Goal: Task Accomplishment & Management: Use online tool/utility

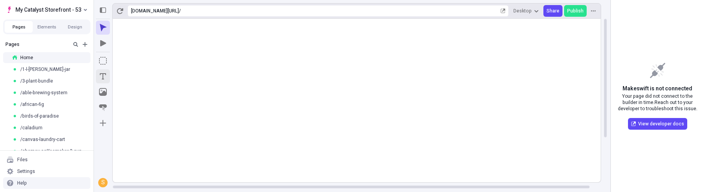
click at [106, 77] on icon "Text" at bounding box center [103, 76] width 8 height 8
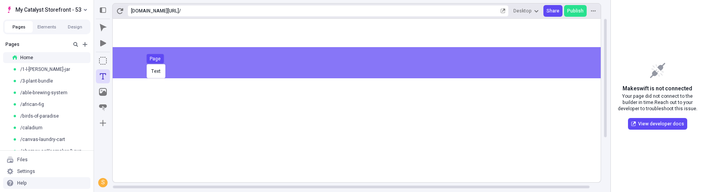
click at [145, 63] on div "Text Page" at bounding box center [352, 96] width 704 height 192
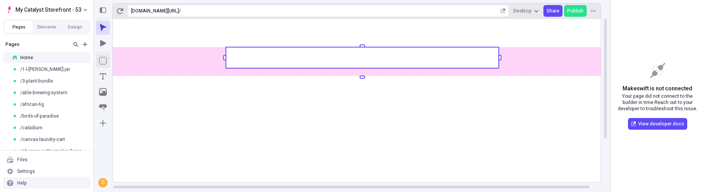
click at [101, 62] on icon "Box" at bounding box center [103, 61] width 8 height 8
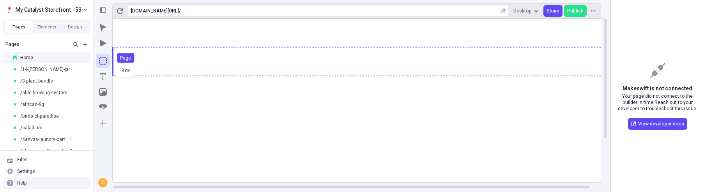
click at [115, 62] on div "Box Page" at bounding box center [352, 96] width 704 height 192
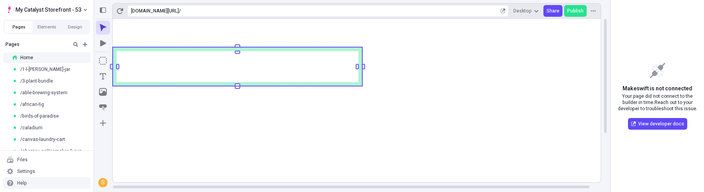
click at [238, 58] on rect at bounding box center [237, 66] width 249 height 39
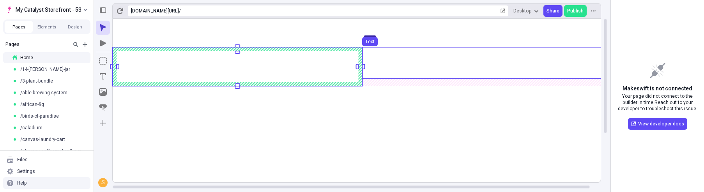
click at [425, 63] on use at bounding box center [486, 62] width 249 height 31
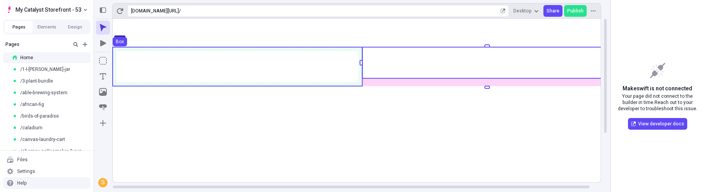
click at [308, 65] on use at bounding box center [237, 66] width 249 height 39
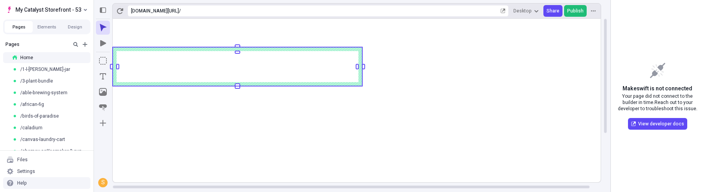
click at [549, 11] on span "Publish" at bounding box center [575, 11] width 16 height 6
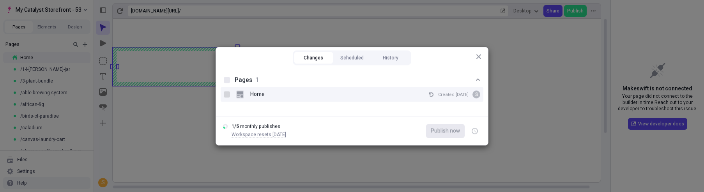
click at [226, 94] on div at bounding box center [227, 94] width 6 height 6
checkbox input "true"
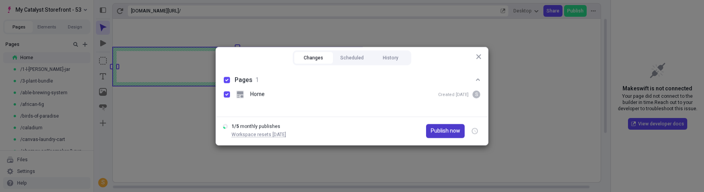
click at [436, 129] on span "Publish now" at bounding box center [444, 131] width 29 height 9
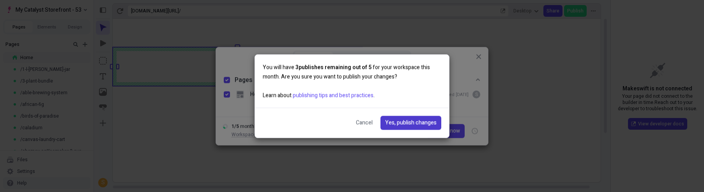
click at [390, 122] on span "Yes, publish changes" at bounding box center [410, 122] width 51 height 9
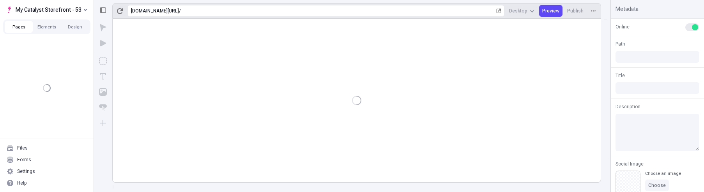
type input "/"
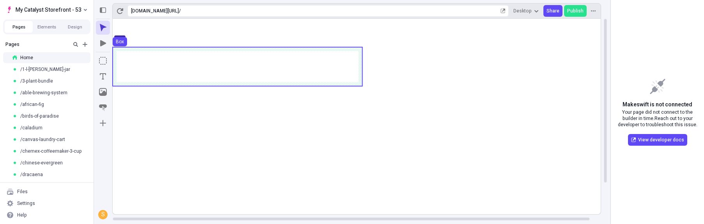
click at [334, 73] on use at bounding box center [237, 66] width 249 height 39
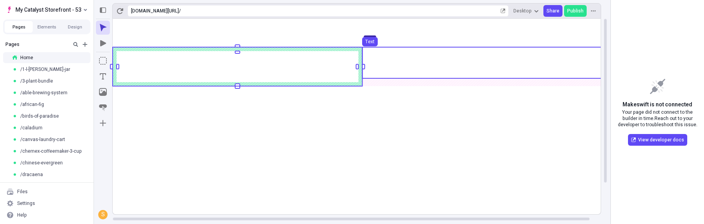
click at [407, 70] on use at bounding box center [486, 62] width 249 height 31
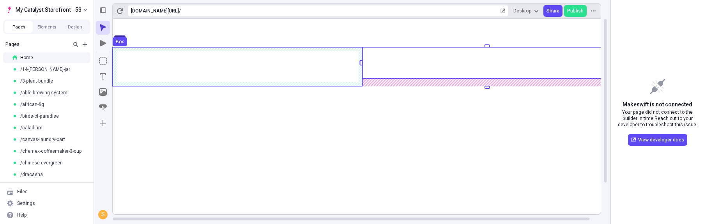
click at [346, 73] on use at bounding box center [237, 66] width 249 height 39
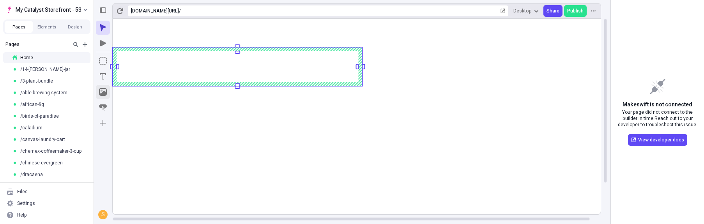
click at [104, 88] on icon "Image" at bounding box center [103, 92] width 8 height 8
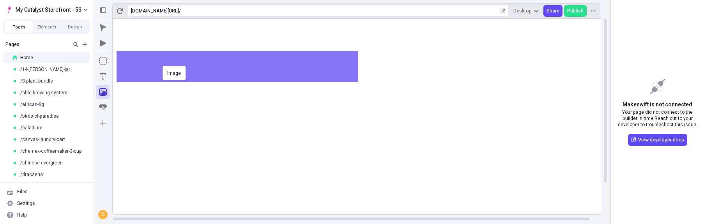
click at [162, 65] on div "Image" at bounding box center [352, 112] width 704 height 224
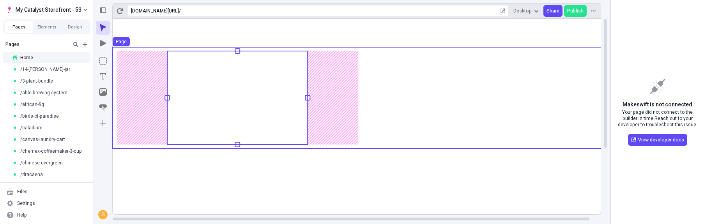
click at [644, 181] on div "Makeswift is not connected Your page did not connect to the builder in time. Re…" at bounding box center [656, 112] width 93 height 224
click at [640, 106] on span "Makeswift is not connected" at bounding box center [657, 105] width 70 height 9
click at [639, 107] on span "Makeswift is not connected" at bounding box center [657, 105] width 70 height 9
drag, startPoint x: 639, startPoint y: 107, endPoint x: 687, endPoint y: 109, distance: 48.7
click at [687, 109] on div "Makeswift is not connected Your page did not connect to the builder in time. Re…" at bounding box center [656, 112] width 93 height 224
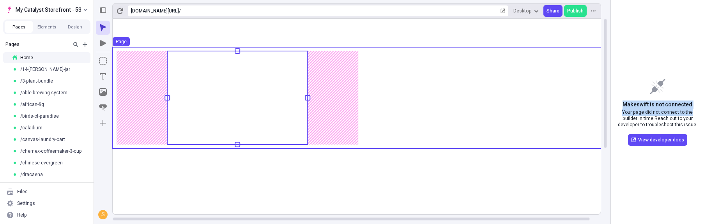
click at [686, 106] on span "Makeswift is not connected" at bounding box center [657, 105] width 70 height 9
drag, startPoint x: 686, startPoint y: 106, endPoint x: 640, endPoint y: 104, distance: 46.0
click at [640, 104] on span "Makeswift is not connected" at bounding box center [657, 105] width 70 height 9
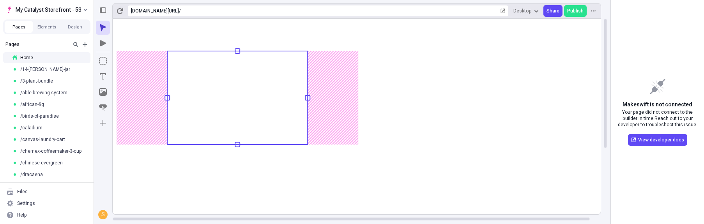
click at [646, 117] on span "Your page did not connect to the builder in time. Reach out to your developer t…" at bounding box center [657, 118] width 81 height 19
click at [640, 104] on span "Makeswift is not connected" at bounding box center [657, 105] width 70 height 9
drag, startPoint x: 640, startPoint y: 104, endPoint x: 677, endPoint y: 102, distance: 37.1
click at [677, 102] on span "Makeswift is not connected" at bounding box center [657, 105] width 70 height 9
click at [630, 118] on span "Your page did not connect to the builder in time. Reach out to your developer t…" at bounding box center [657, 118] width 81 height 19
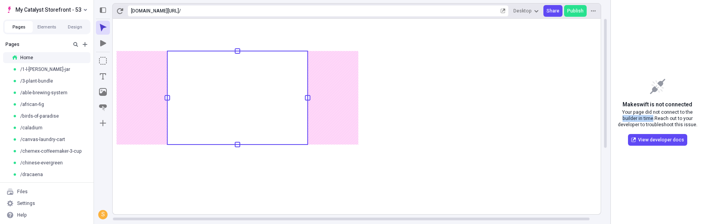
drag, startPoint x: 630, startPoint y: 118, endPoint x: 646, endPoint y: 117, distance: 15.6
click at [645, 117] on span "Your page did not connect to the builder in time. Reach out to your developer t…" at bounding box center [657, 118] width 81 height 19
click at [660, 110] on span "Your page did not connect to the builder in time. Reach out to your developer t…" at bounding box center [657, 118] width 81 height 19
click at [661, 110] on span "Your page did not connect to the builder in time. Reach out to your developer t…" at bounding box center [657, 118] width 81 height 19
click at [626, 112] on span "Your page did not connect to the builder in time. Reach out to your developer t…" at bounding box center [657, 118] width 81 height 19
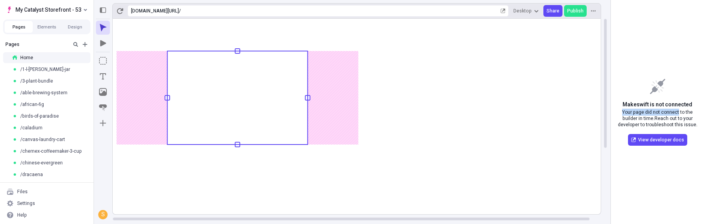
drag, startPoint x: 625, startPoint y: 112, endPoint x: 672, endPoint y: 111, distance: 46.4
click at [666, 111] on span "Your page did not connect to the builder in time. Reach out to your developer t…" at bounding box center [657, 118] width 81 height 19
click at [48, 27] on button "Elements" at bounding box center [47, 27] width 28 height 12
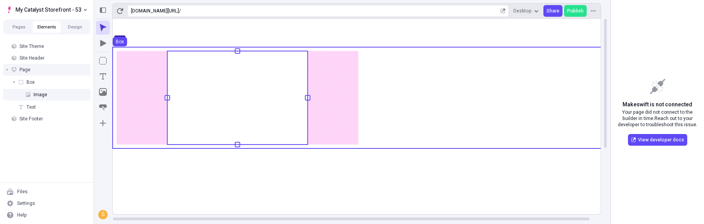
click at [37, 72] on div "Page" at bounding box center [46, 70] width 87 height 12
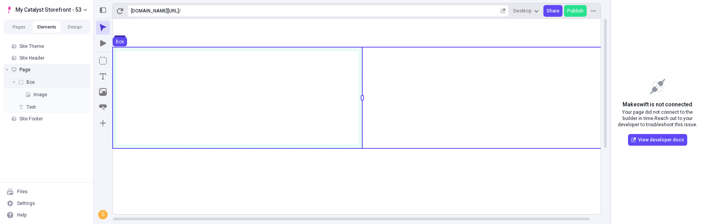
click at [39, 84] on div "Box" at bounding box center [46, 82] width 87 height 12
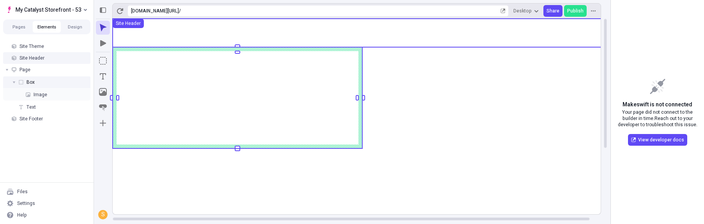
click at [42, 57] on span "Site Header" at bounding box center [31, 58] width 25 height 6
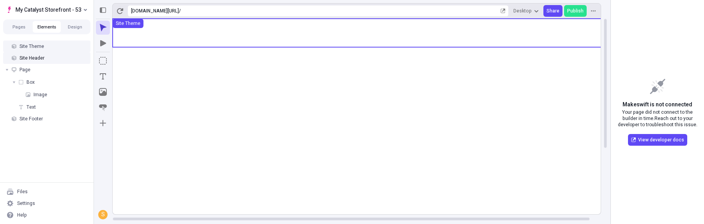
click at [42, 46] on span "Site Theme" at bounding box center [31, 46] width 25 height 6
click at [42, 58] on span "Site Header" at bounding box center [31, 58] width 25 height 6
click at [564, 31] on rect at bounding box center [362, 167] width 499 height 296
click at [41, 166] on div "Site Theme Site Header Page Box Image Text Site Footer" at bounding box center [46, 109] width 93 height 145
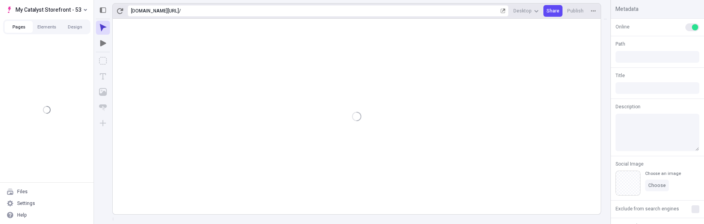
type input "/"
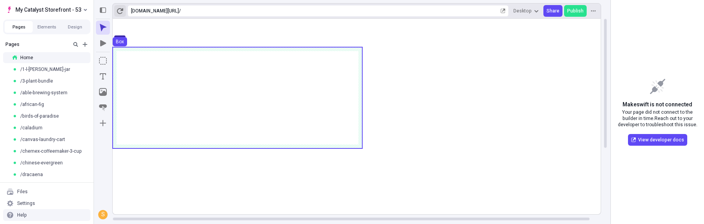
click at [120, 11] on icon "button" at bounding box center [120, 11] width 6 height 6
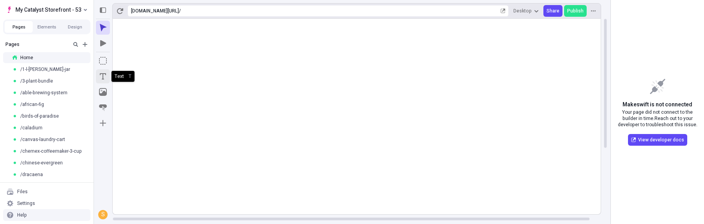
click at [103, 75] on icon "Text" at bounding box center [103, 76] width 6 height 6
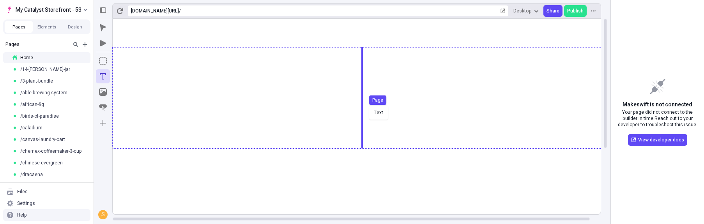
click at [367, 105] on div "Text Page" at bounding box center [352, 112] width 704 height 224
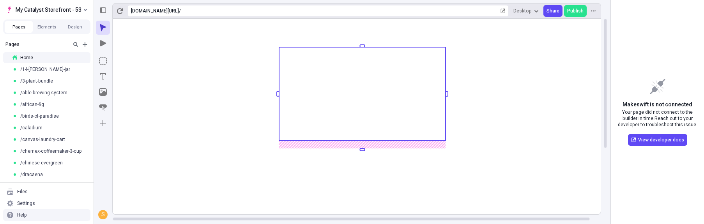
click at [638, 104] on span "Makeswift is not connected" at bounding box center [657, 105] width 70 height 9
drag, startPoint x: 638, startPoint y: 104, endPoint x: 690, endPoint y: 104, distance: 51.4
click at [690, 104] on span "Makeswift is not connected" at bounding box center [657, 105] width 70 height 9
copy span "Makeswift is not connected"
click at [56, 11] on span "My Catalyst Storefront - 53" at bounding box center [49, 9] width 66 height 9
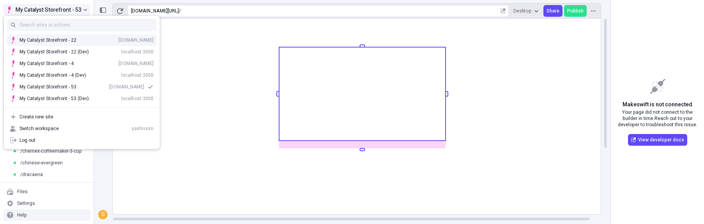
click at [84, 98] on div "My Catalyst Storefront - 53 (Dev)" at bounding box center [53, 98] width 69 height 6
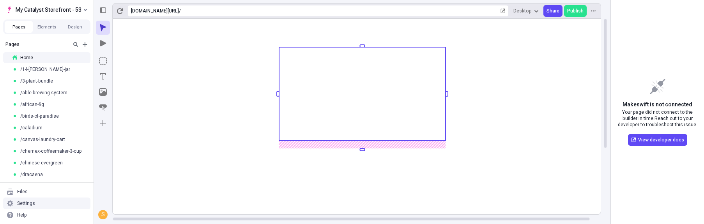
click at [28, 207] on div "Settings" at bounding box center [46, 204] width 87 height 12
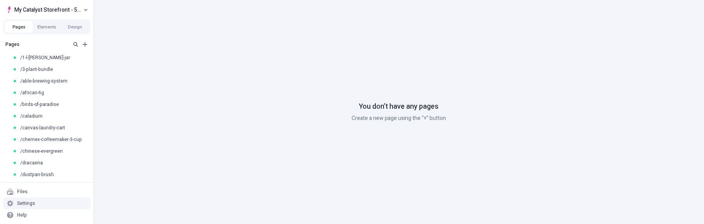
click at [24, 205] on div "Settings" at bounding box center [26, 203] width 18 height 6
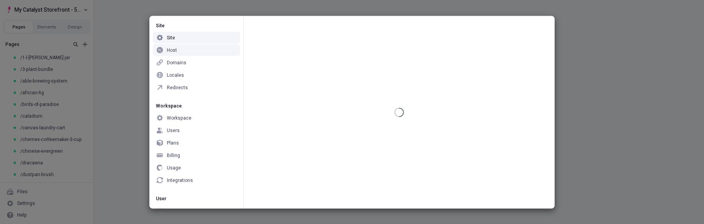
click at [173, 51] on div "Host" at bounding box center [172, 50] width 10 height 6
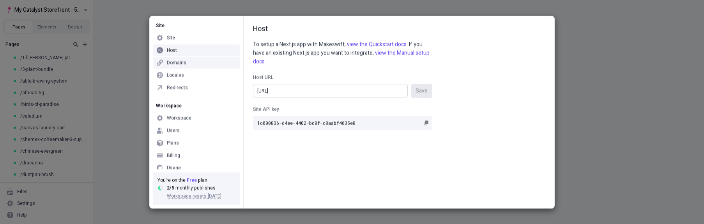
click at [317, 89] on input "[URL]" at bounding box center [330, 91] width 155 height 14
click at [296, 91] on input "[URL]" at bounding box center [330, 91] width 155 height 14
type input "[URL]"
click at [411, 84] on button "Save" at bounding box center [421, 91] width 21 height 14
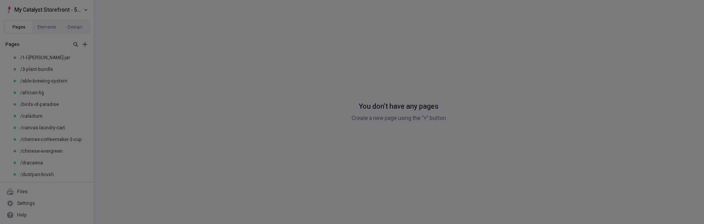
click at [132, 79] on div "Site Site Host Domains Locales Redirects Workspace Workspace Users Plans Billin…" at bounding box center [352, 112] width 704 height 224
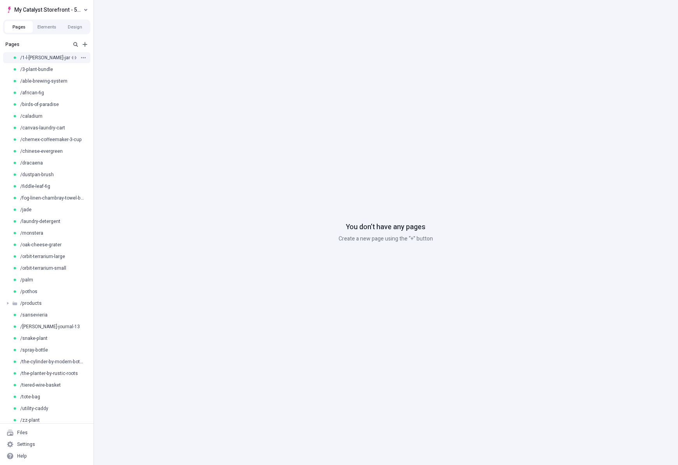
click at [39, 58] on span "/1-l-[PERSON_NAME]-jar" at bounding box center [45, 58] width 50 height 6
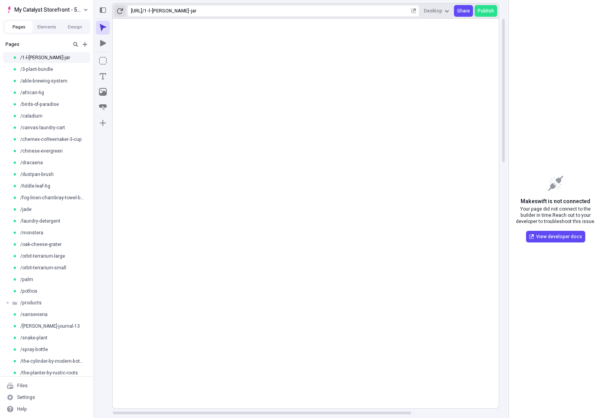
click at [120, 11] on icon "button" at bounding box center [120, 11] width 6 height 6
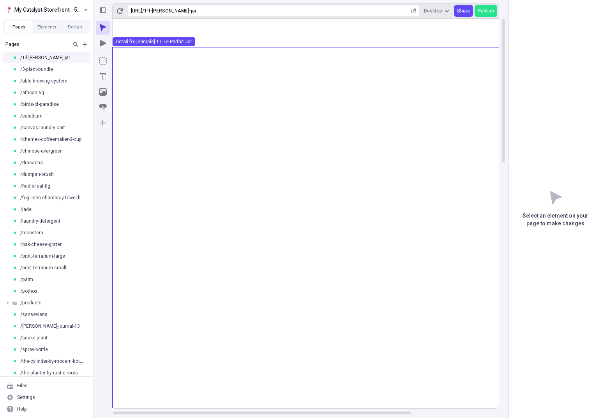
click at [339, 80] on use at bounding box center [362, 229] width 499 height 364
